Goal: Find contact information: Find contact information

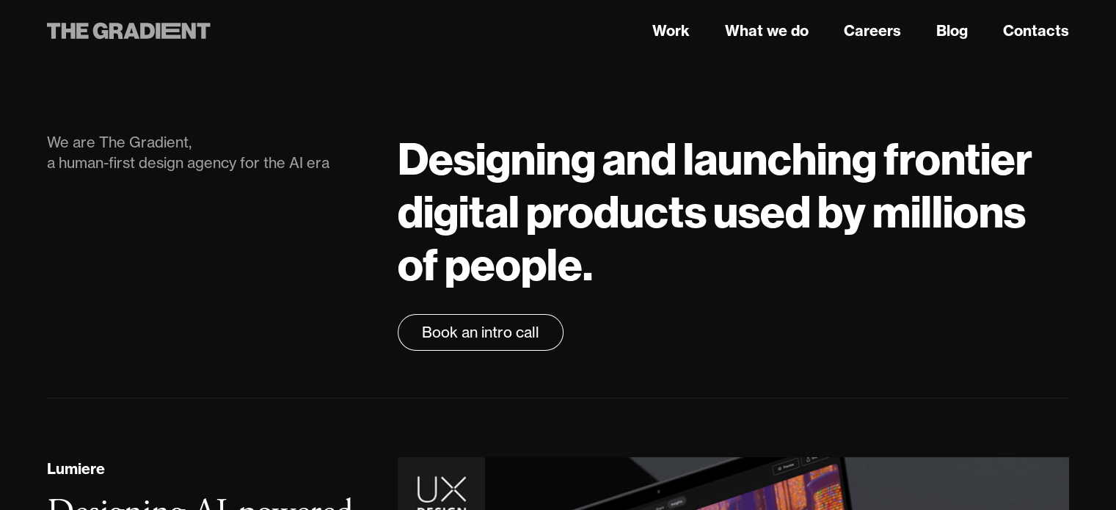
drag, startPoint x: 30, startPoint y: 27, endPoint x: 207, endPoint y: 30, distance: 176.8
click at [207, 30] on div "Work What we do Careers Blog Contacts" at bounding box center [558, 31] width 1116 height 26
drag, startPoint x: 183, startPoint y: 33, endPoint x: 1056, endPoint y: 32, distance: 873.0
click at [1056, 32] on link "Contacts" at bounding box center [1036, 31] width 66 height 22
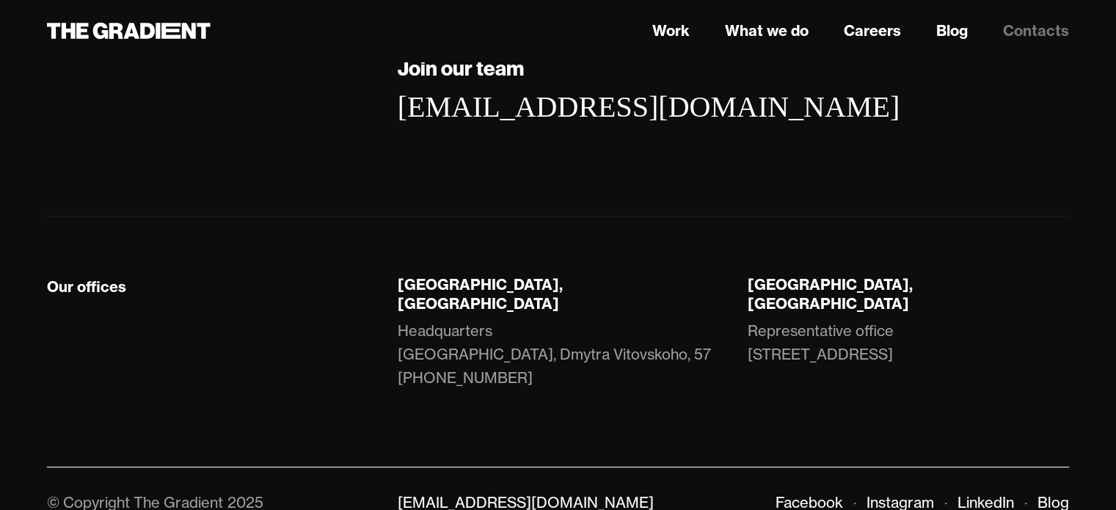
scroll to position [376, 0]
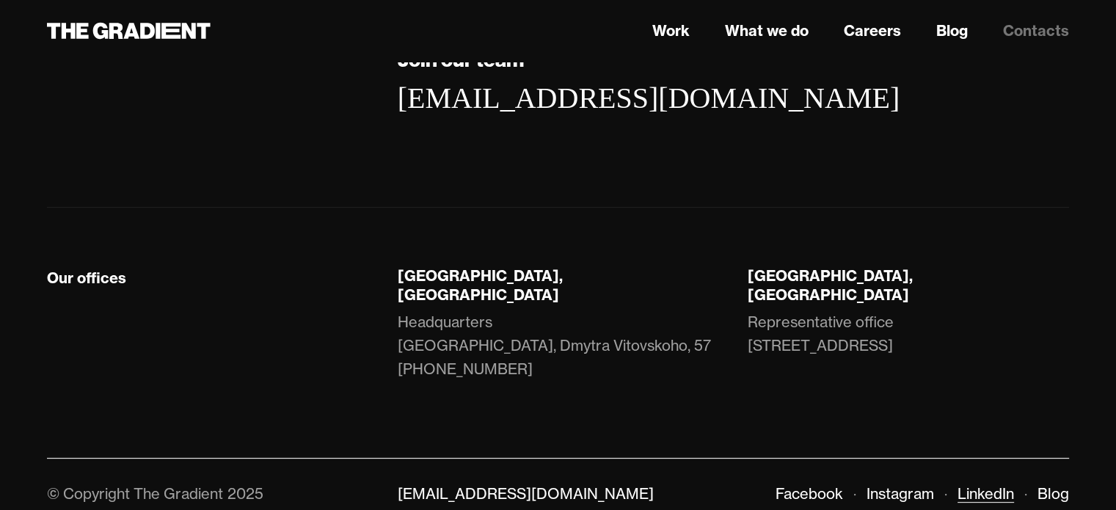
click at [987, 484] on link "LinkedIn" at bounding box center [985, 493] width 56 height 18
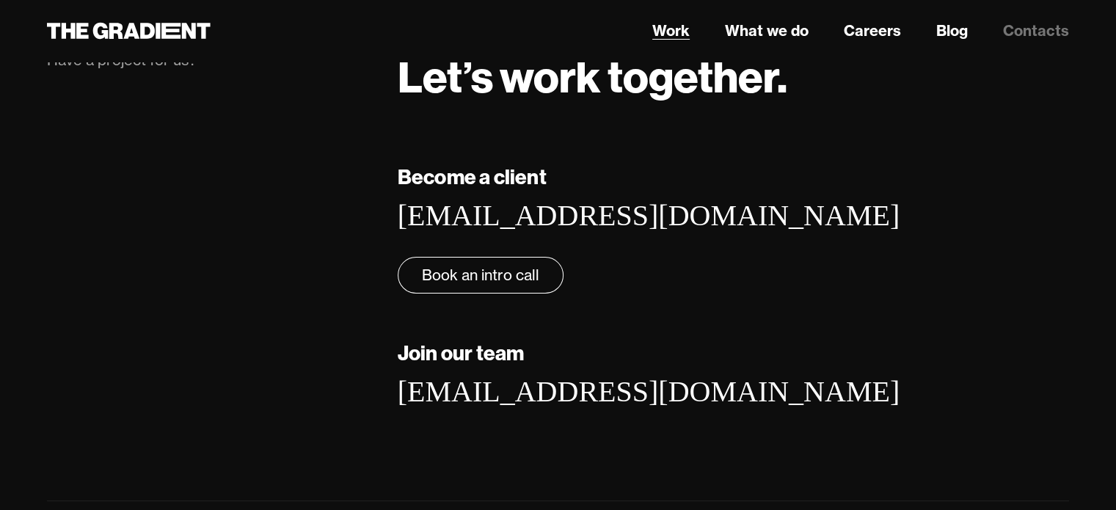
click at [679, 29] on link "Work" at bounding box center [670, 31] width 37 height 22
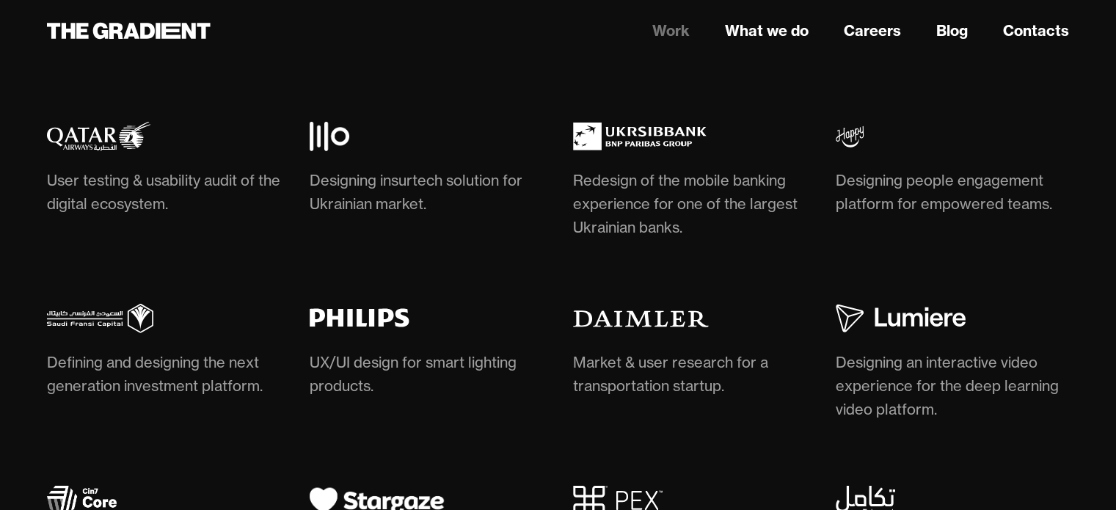
scroll to position [4501, 0]
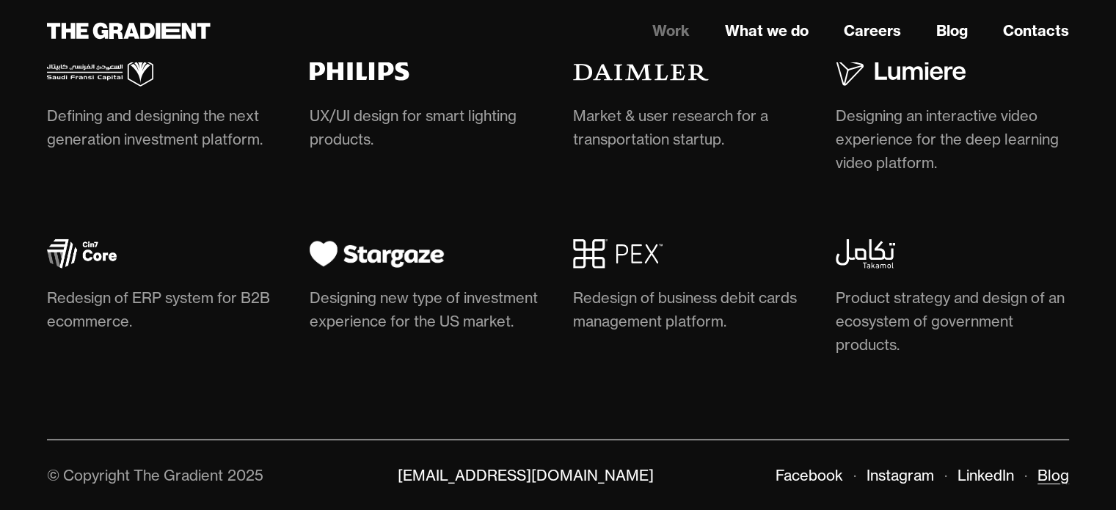
click at [1044, 472] on link "Blog" at bounding box center [1053, 475] width 32 height 18
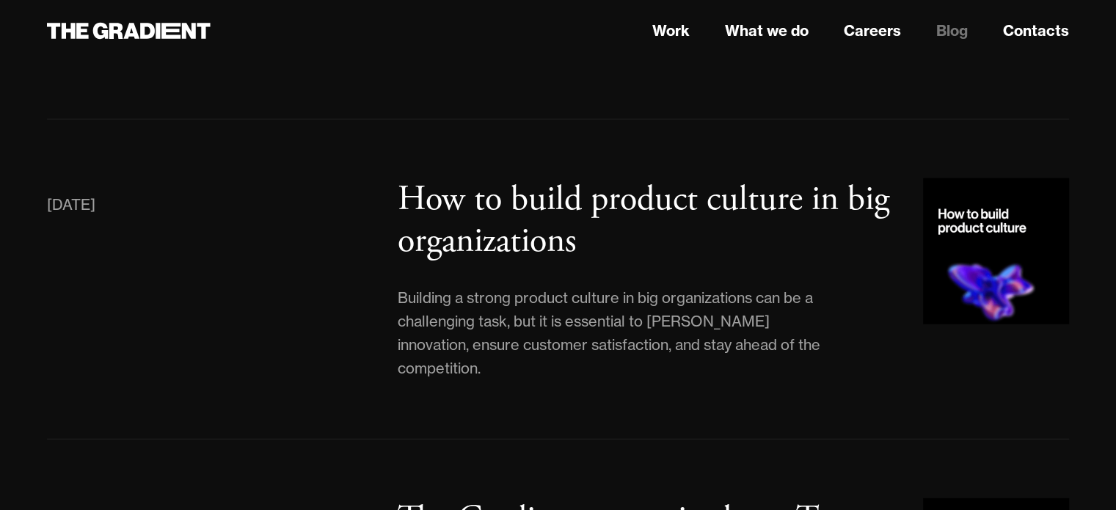
scroll to position [3448, 0]
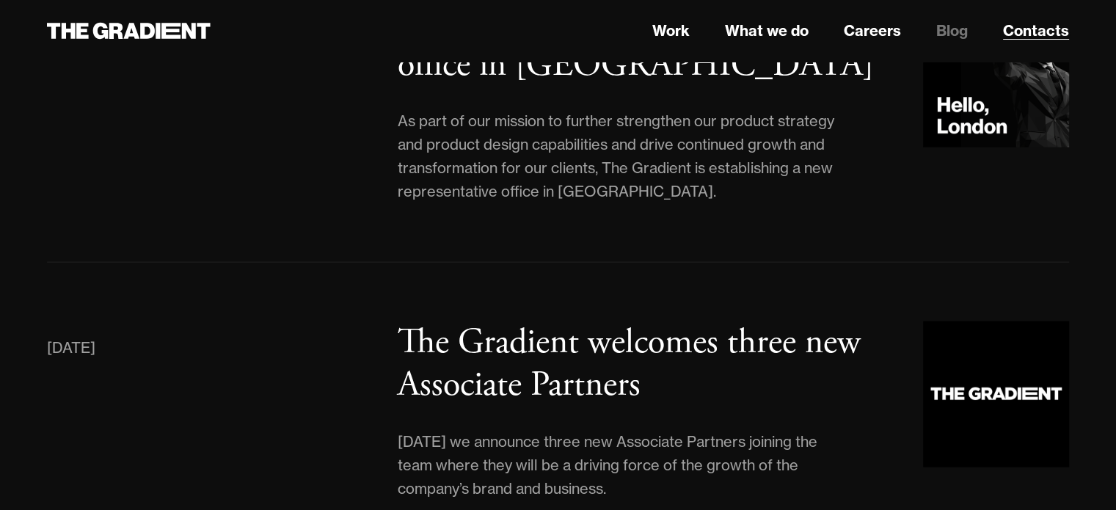
click at [1031, 33] on link "Contacts" at bounding box center [1036, 31] width 66 height 22
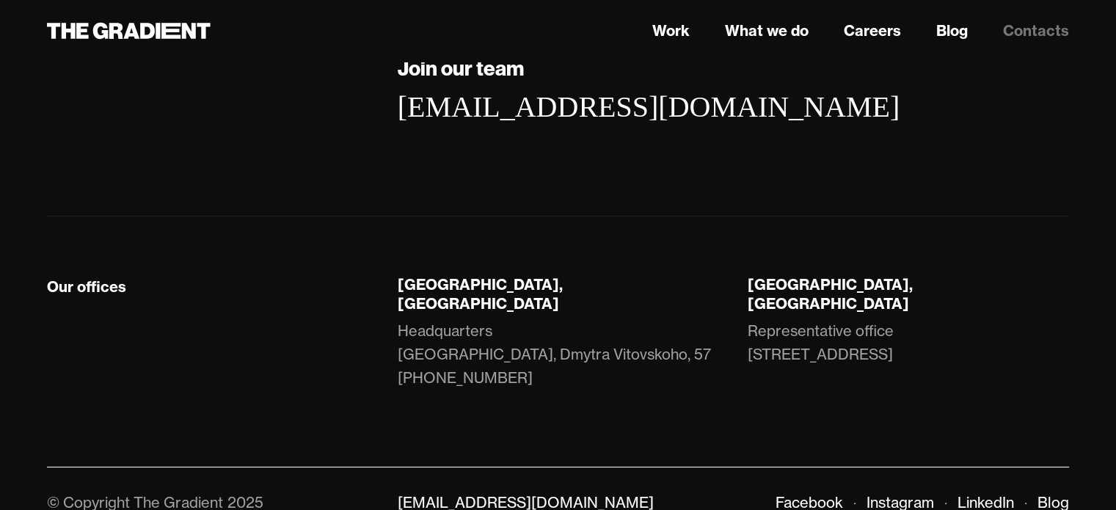
scroll to position [376, 0]
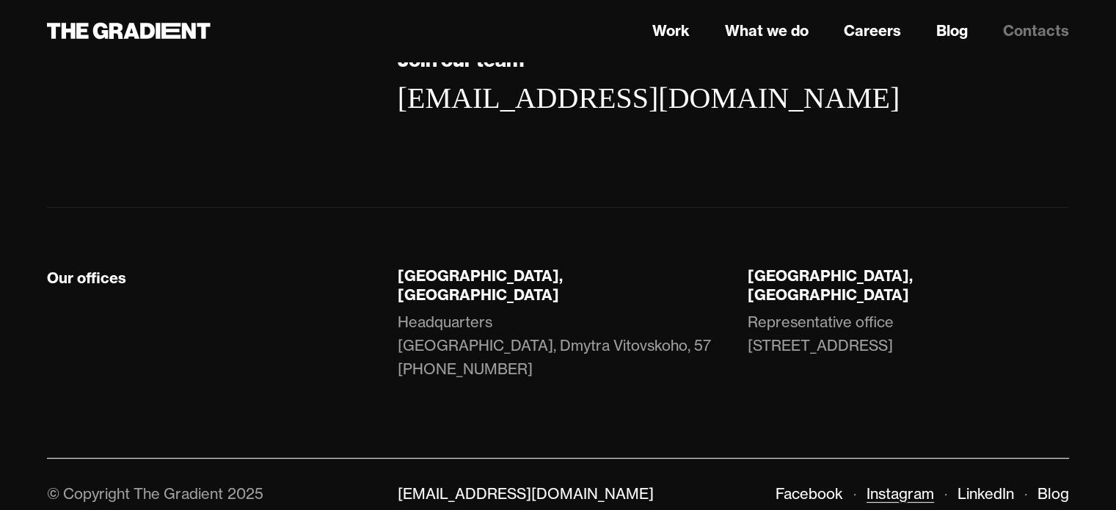
click at [890, 484] on link "Instagram" at bounding box center [899, 493] width 67 height 18
